Goal: Task Accomplishment & Management: Manage account settings

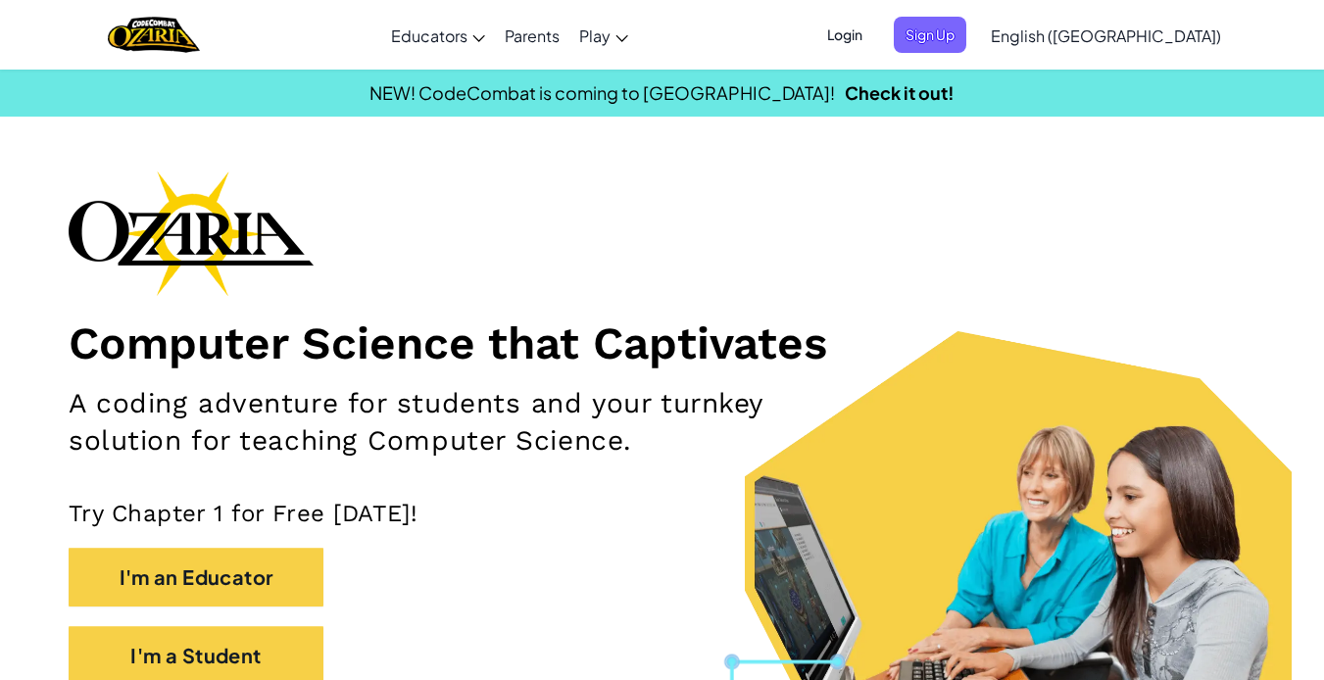
click at [886, 228] on div "Computer Science that Captivates A coding adventure for students and your turnk…" at bounding box center [662, 438] width 1187 height 534
click at [874, 38] on span "Login" at bounding box center [844, 35] width 59 height 36
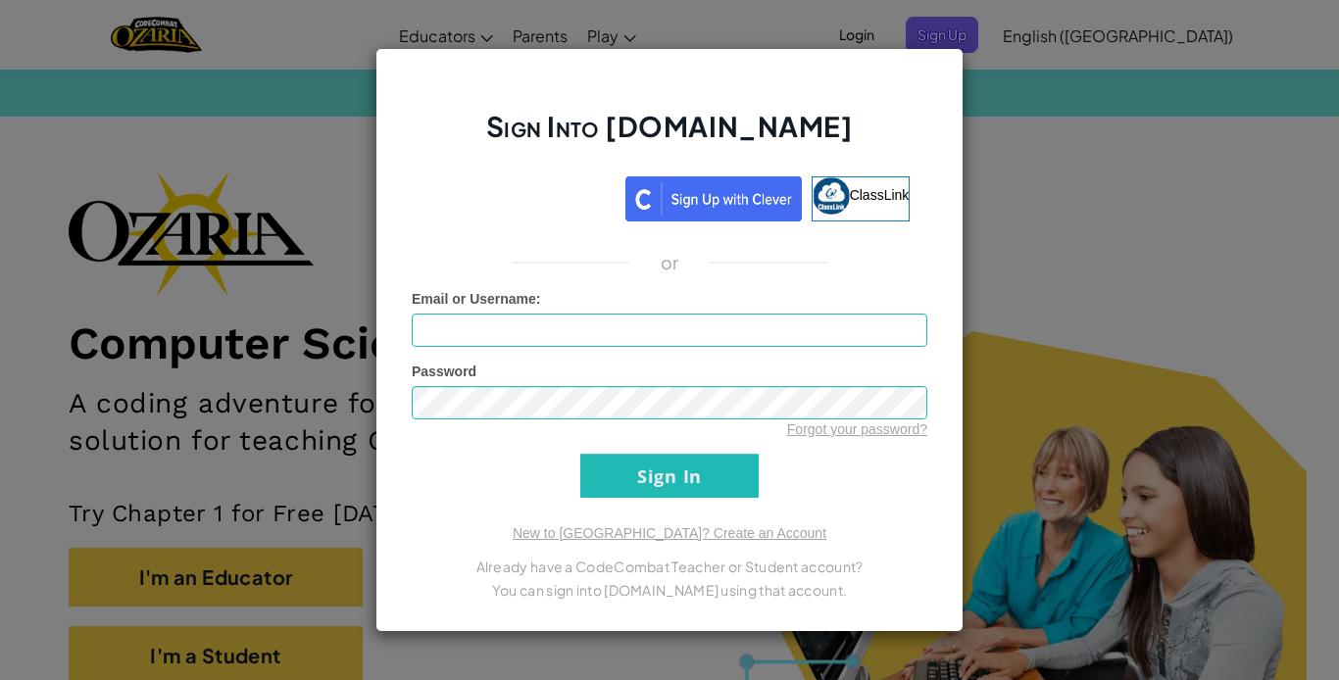
click at [671, 316] on input "Email or Username :" at bounding box center [669, 330] width 515 height 33
click at [674, 337] on input "Email or Username :" at bounding box center [669, 330] width 515 height 33
type input "[EMAIL_ADDRESS][DOMAIN_NAME]"
click at [638, 466] on input "Sign In" at bounding box center [669, 476] width 178 height 44
